Goal: Navigation & Orientation: Find specific page/section

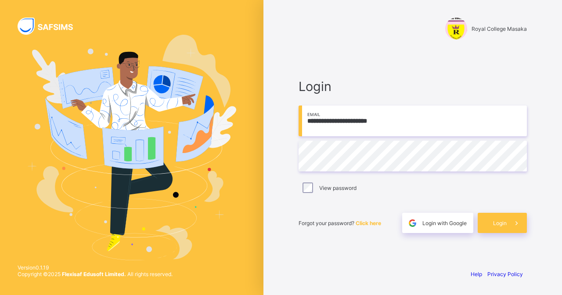
type input "**********"
click at [500, 224] on span "Login" at bounding box center [500, 222] width 14 height 7
type input "**********"
click at [498, 225] on span "Login" at bounding box center [500, 222] width 14 height 7
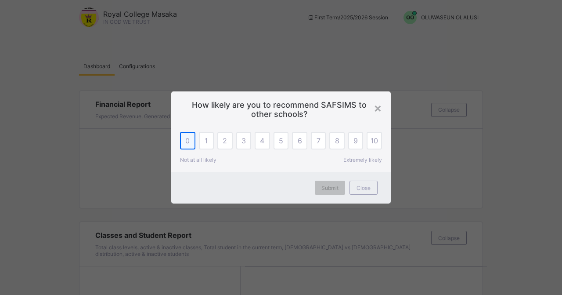
click at [190, 143] on div "0" at bounding box center [187, 141] width 15 height 18
click at [322, 192] on div "Submit" at bounding box center [330, 187] width 30 height 14
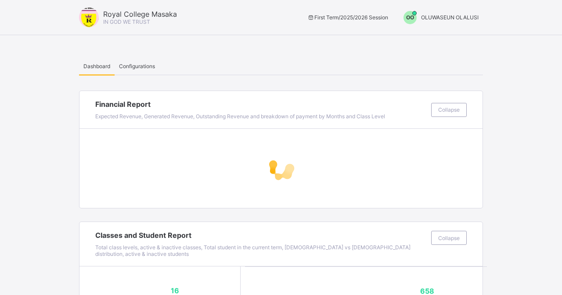
click at [407, 18] on span "OO" at bounding box center [410, 17] width 8 height 7
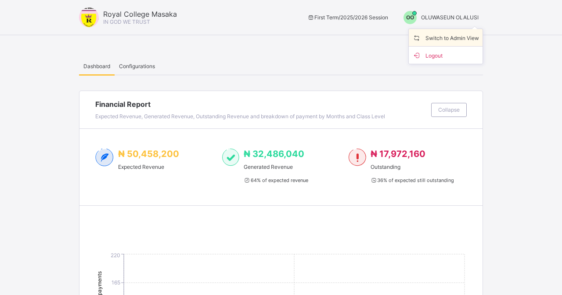
click at [424, 40] on span "Switch to Admin View" at bounding box center [445, 37] width 67 height 10
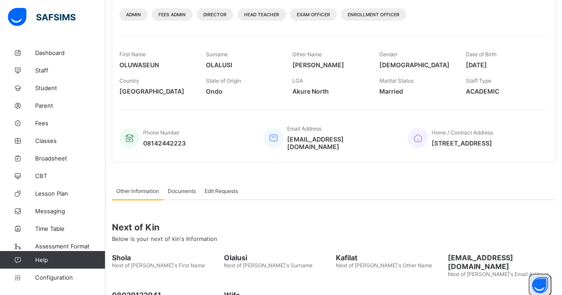
scroll to position [122, 0]
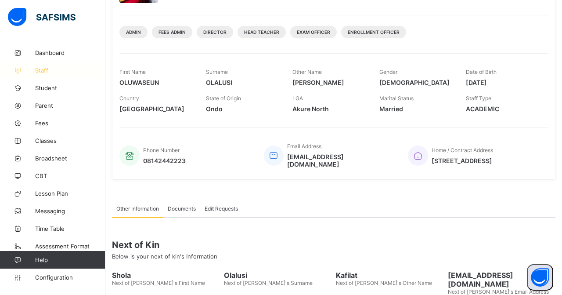
click at [50, 75] on link "Staff" at bounding box center [52, 70] width 105 height 18
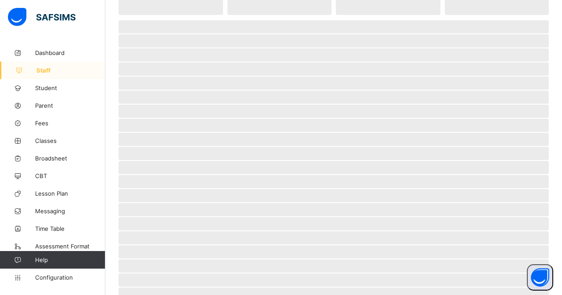
scroll to position [26, 0]
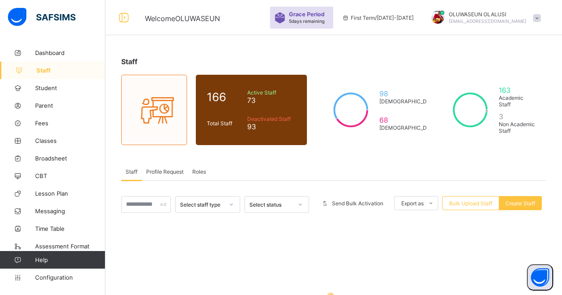
click at [165, 175] on div "Profile Request" at bounding box center [165, 171] width 46 height 18
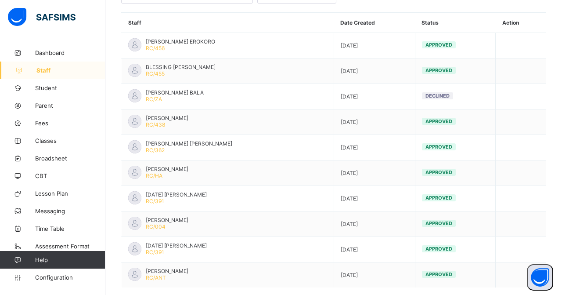
scroll to position [336, 0]
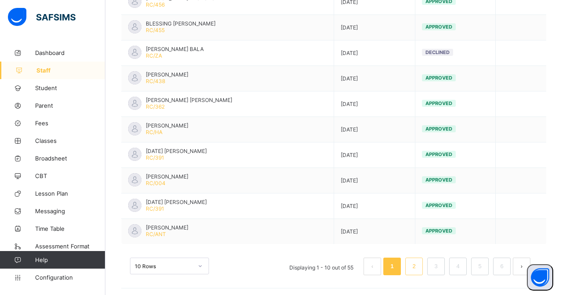
click at [410, 266] on link "2" at bounding box center [414, 265] width 8 height 11
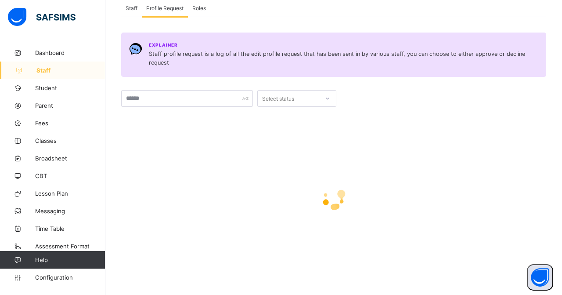
scroll to position [187, 0]
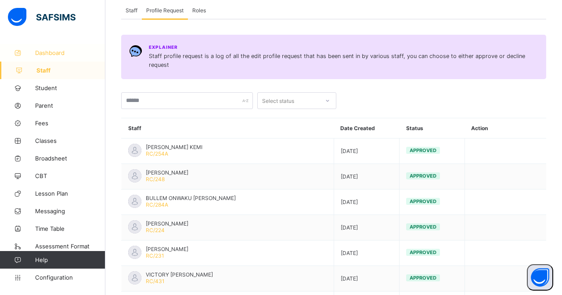
click at [58, 54] on span "Dashboard" at bounding box center [70, 52] width 70 height 7
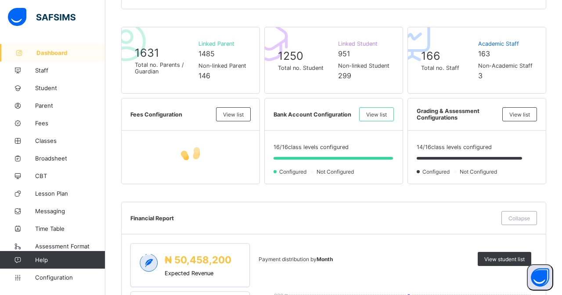
scroll to position [202, 0]
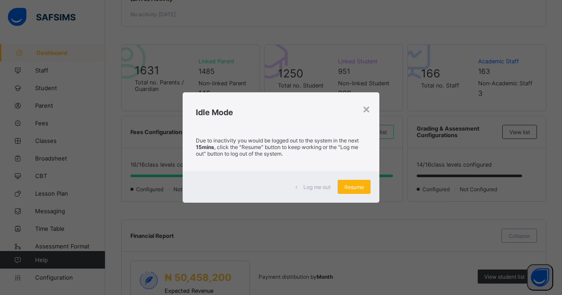
click at [363, 185] on span "Resume" at bounding box center [354, 186] width 20 height 7
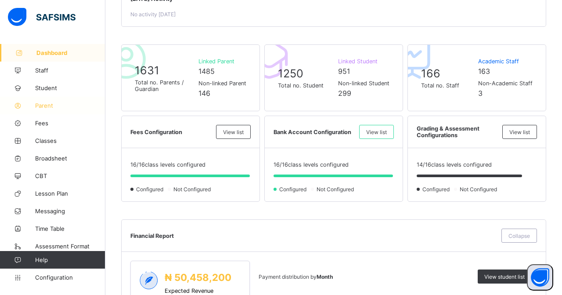
click at [48, 103] on span "Parent" at bounding box center [70, 105] width 70 height 7
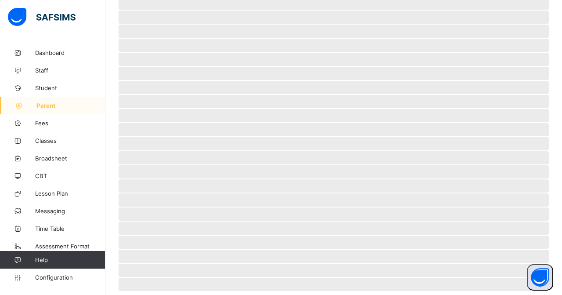
scroll to position [26, 0]
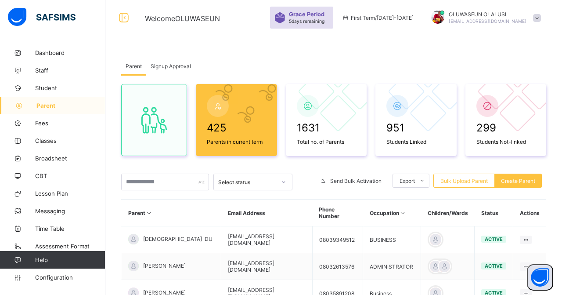
click at [164, 63] on span "Signup Approval" at bounding box center [171, 66] width 40 height 7
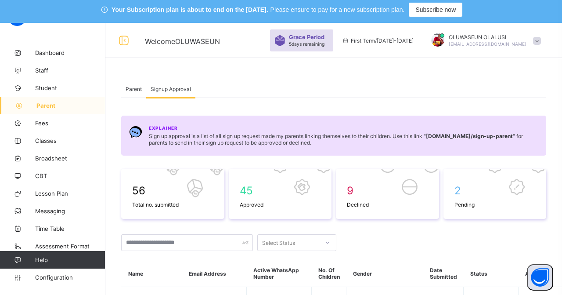
scroll to position [0, 0]
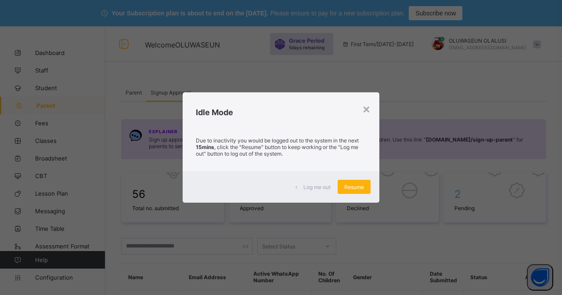
click at [353, 194] on div "Resume" at bounding box center [354, 187] width 33 height 14
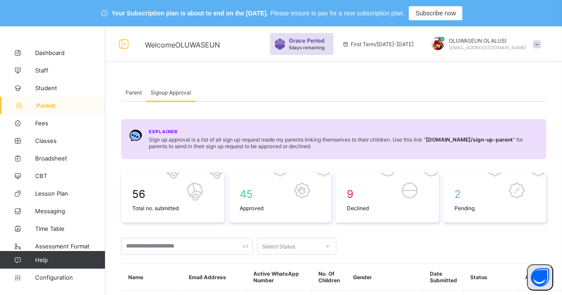
click at [131, 94] on span "Parent" at bounding box center [134, 92] width 16 height 7
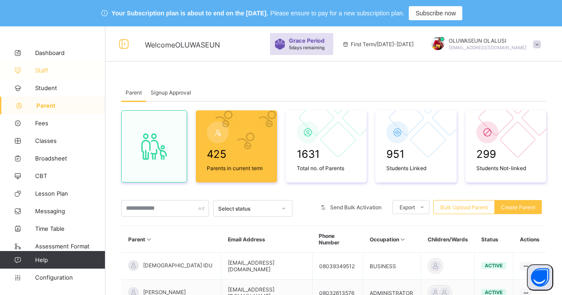
click at [41, 66] on link "Staff" at bounding box center [52, 70] width 105 height 18
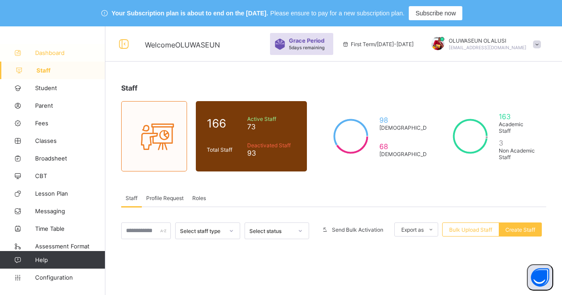
click at [52, 48] on link "Dashboard" at bounding box center [52, 53] width 105 height 18
